Goal: Check status

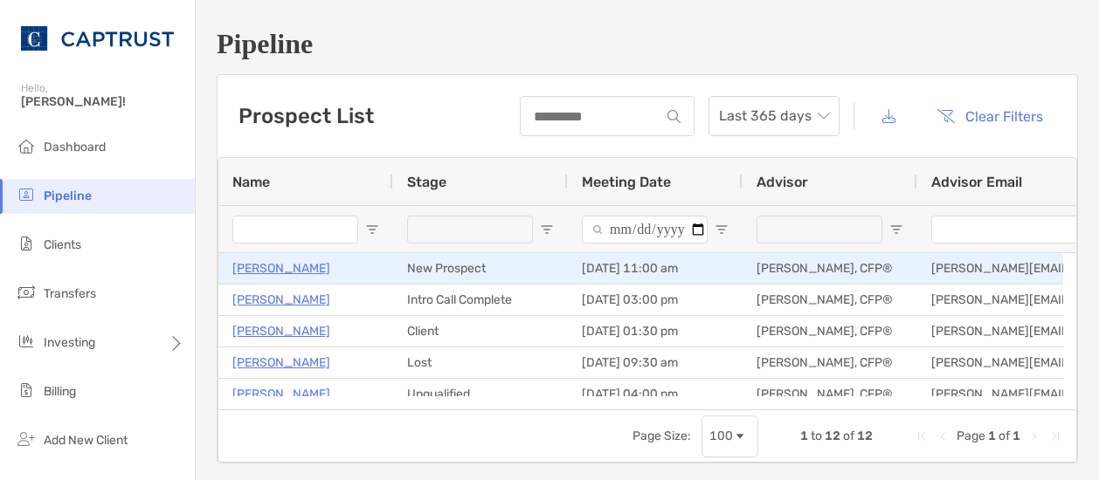
click at [274, 268] on p "[PERSON_NAME]" at bounding box center [281, 269] width 98 height 22
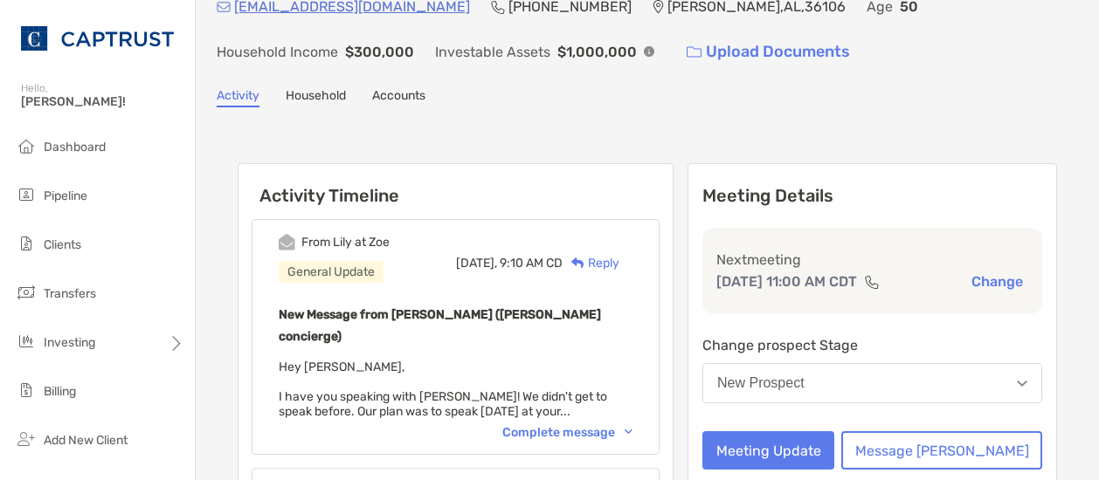
scroll to position [98, 0]
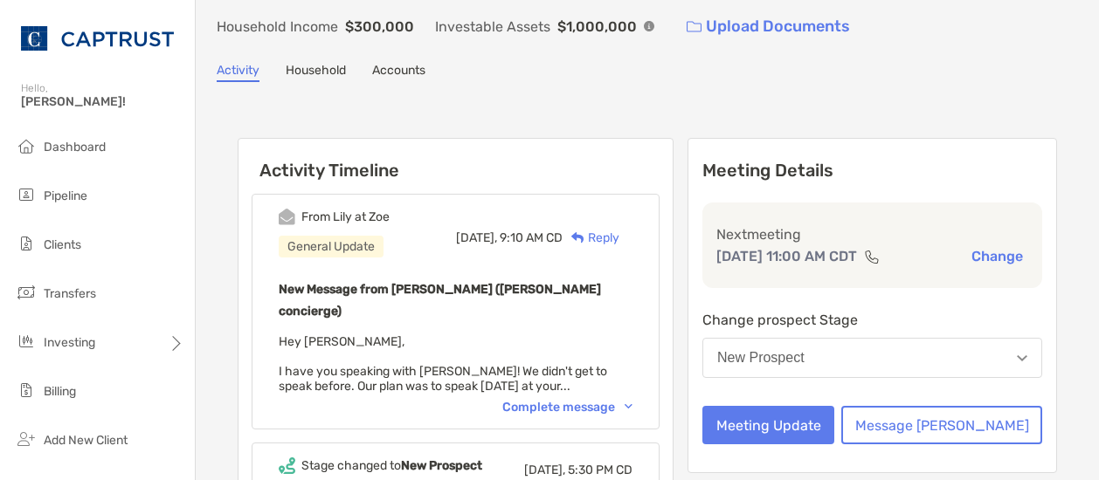
click at [632, 400] on div "Complete message" at bounding box center [567, 407] width 130 height 15
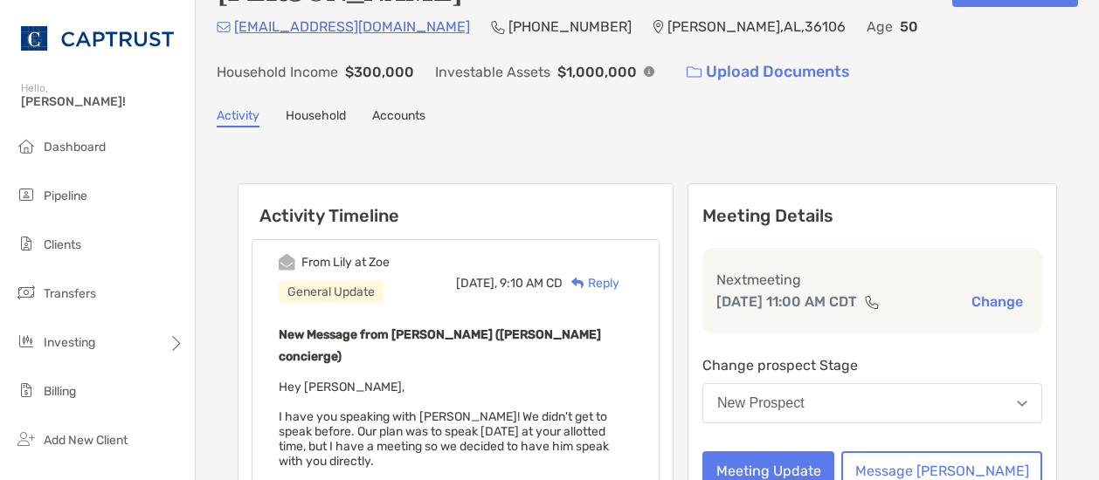
scroll to position [0, 0]
